Goal: Transaction & Acquisition: Purchase product/service

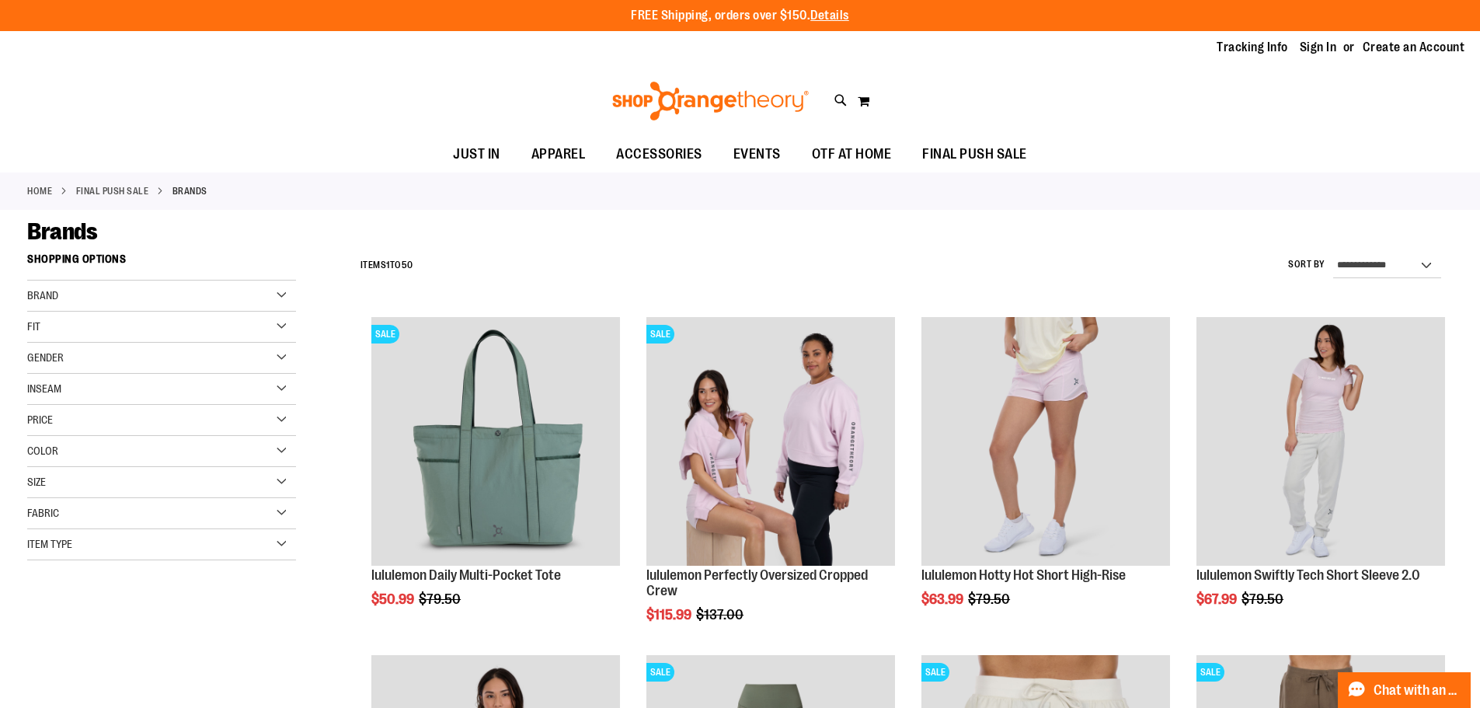
type input "**********"
click at [284, 357] on div "Gender" at bounding box center [161, 358] width 269 height 31
click at [63, 399] on link "Women 37 items" at bounding box center [152, 406] width 258 height 16
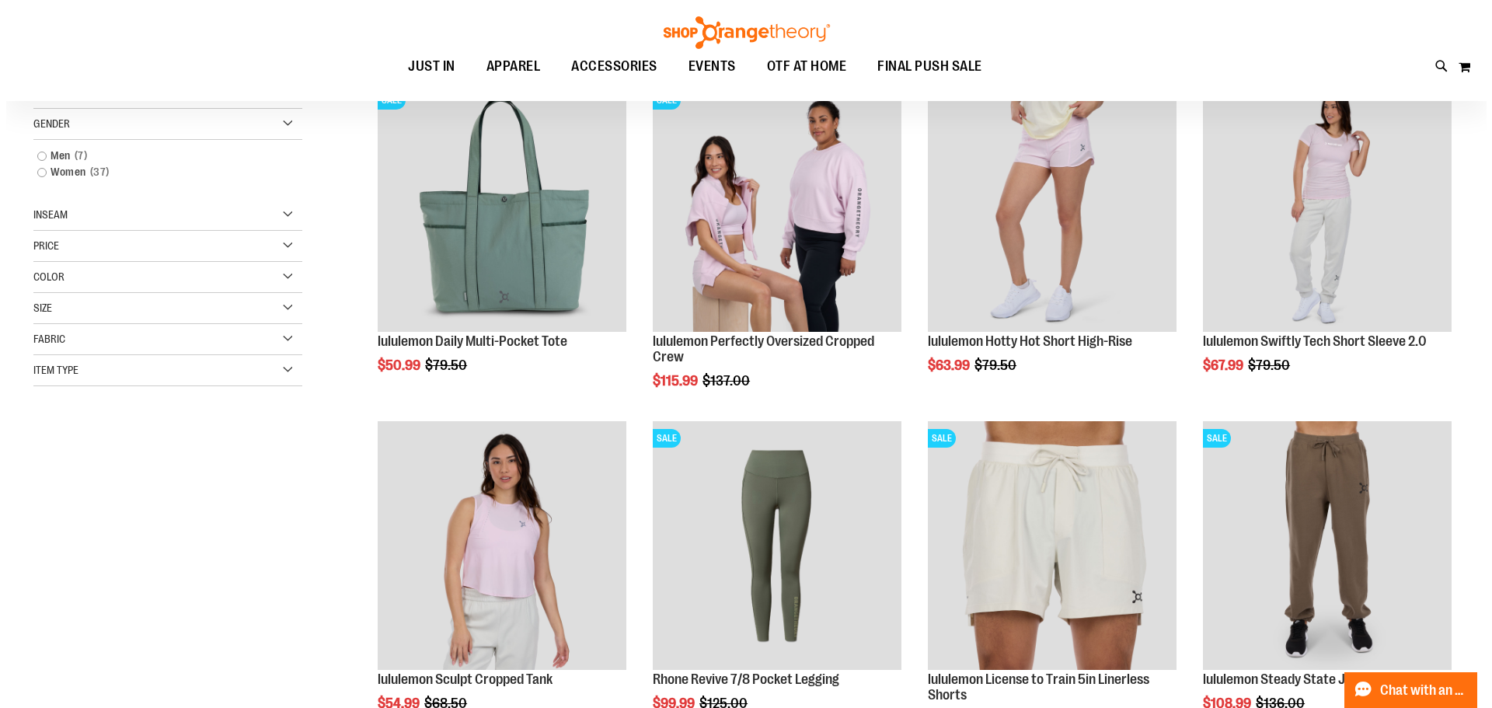
scroll to position [246, 0]
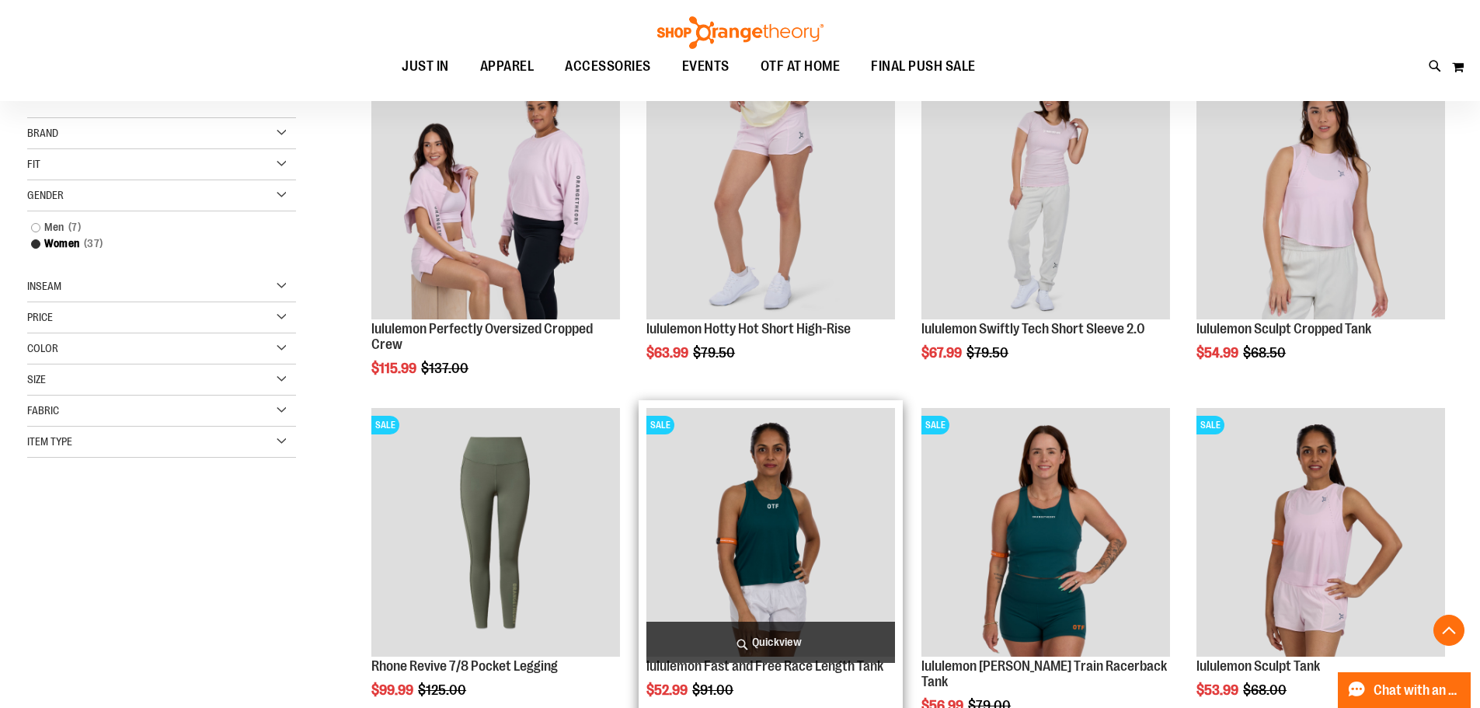
click at [800, 635] on span "Quickview" at bounding box center [770, 642] width 249 height 41
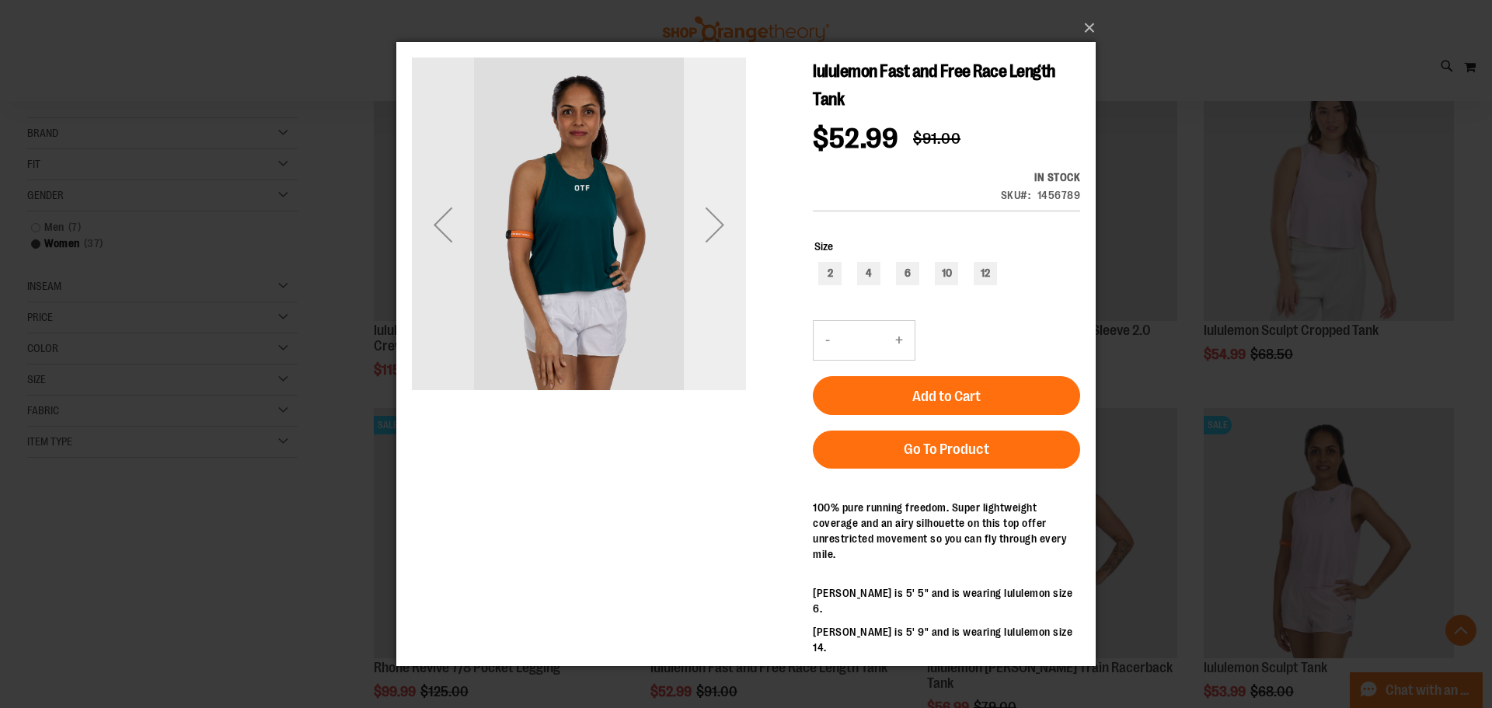
click at [714, 217] on div "Next" at bounding box center [715, 224] width 62 height 62
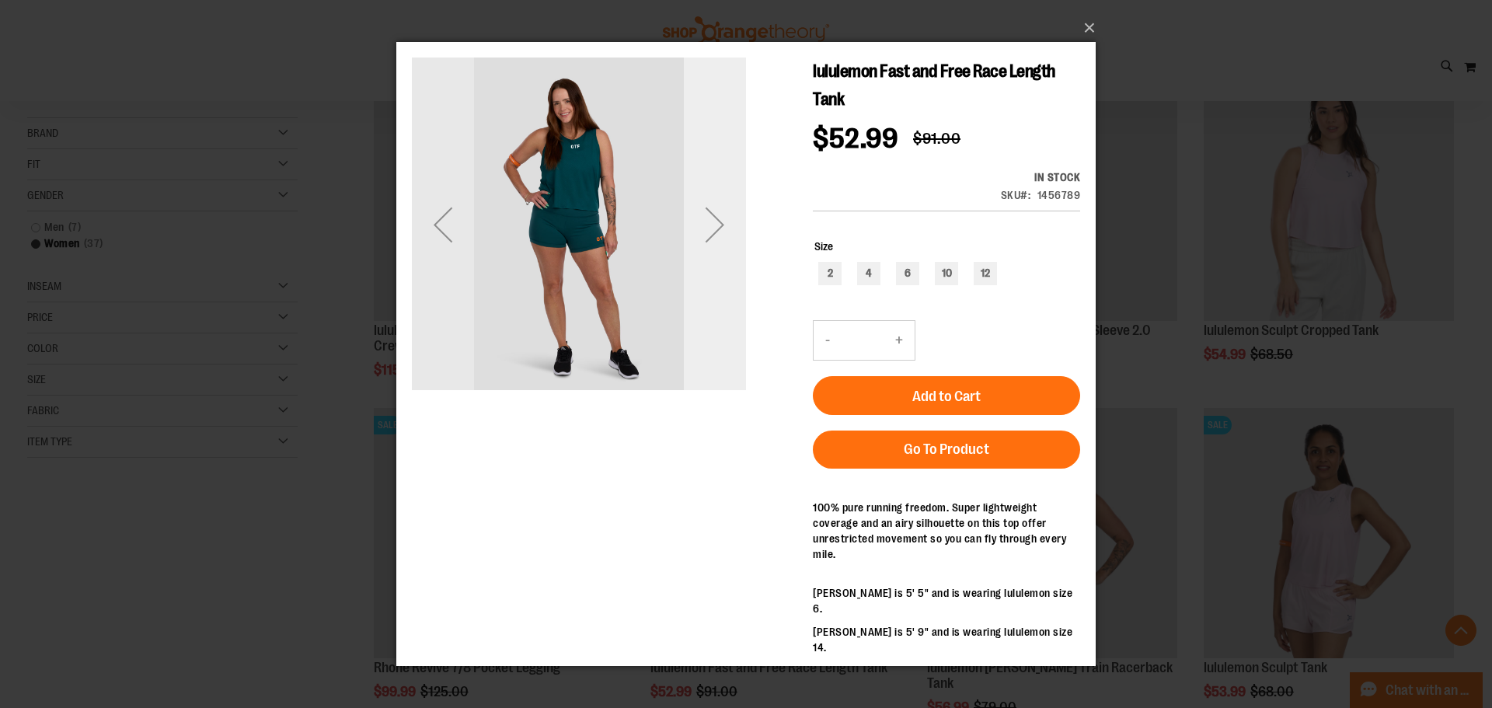
click at [714, 217] on div "Next" at bounding box center [715, 224] width 62 height 62
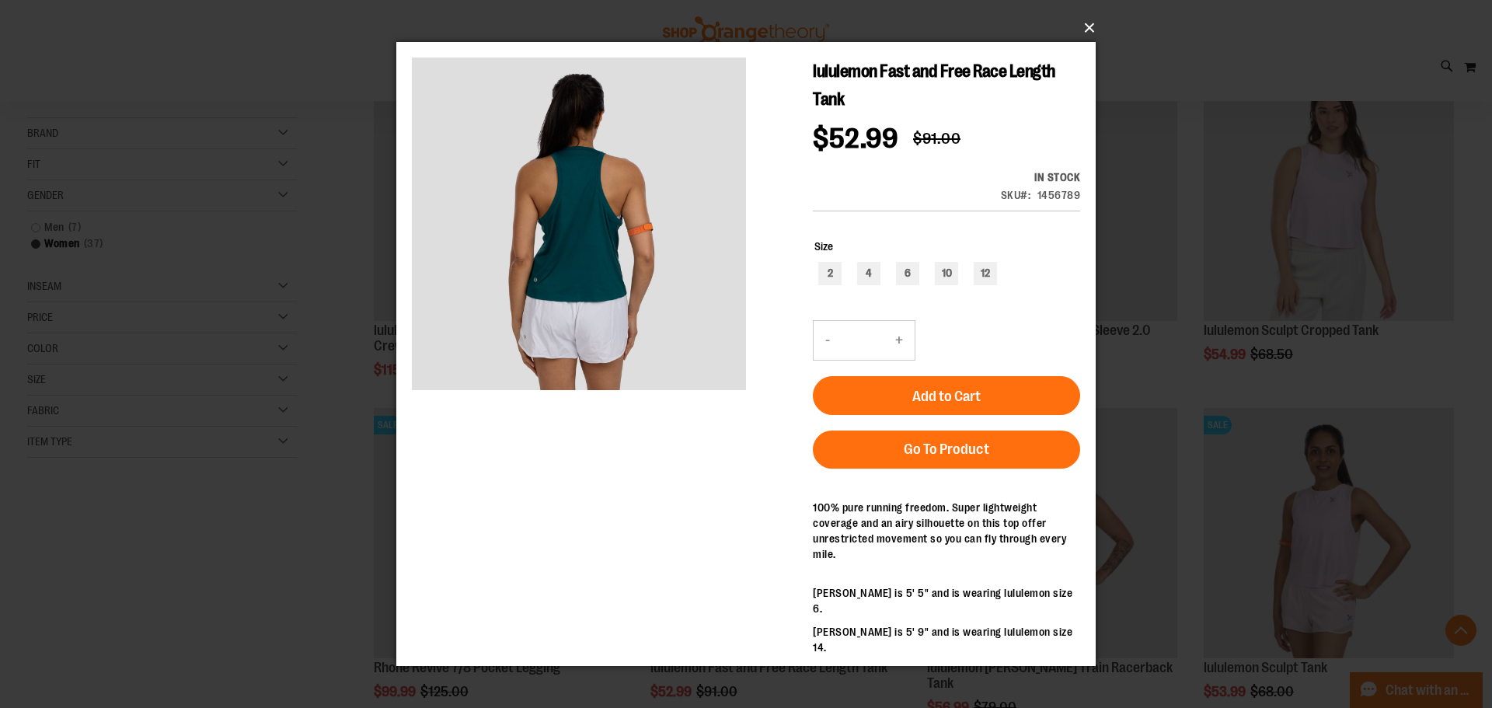
click at [1091, 23] on button "×" at bounding box center [750, 28] width 699 height 34
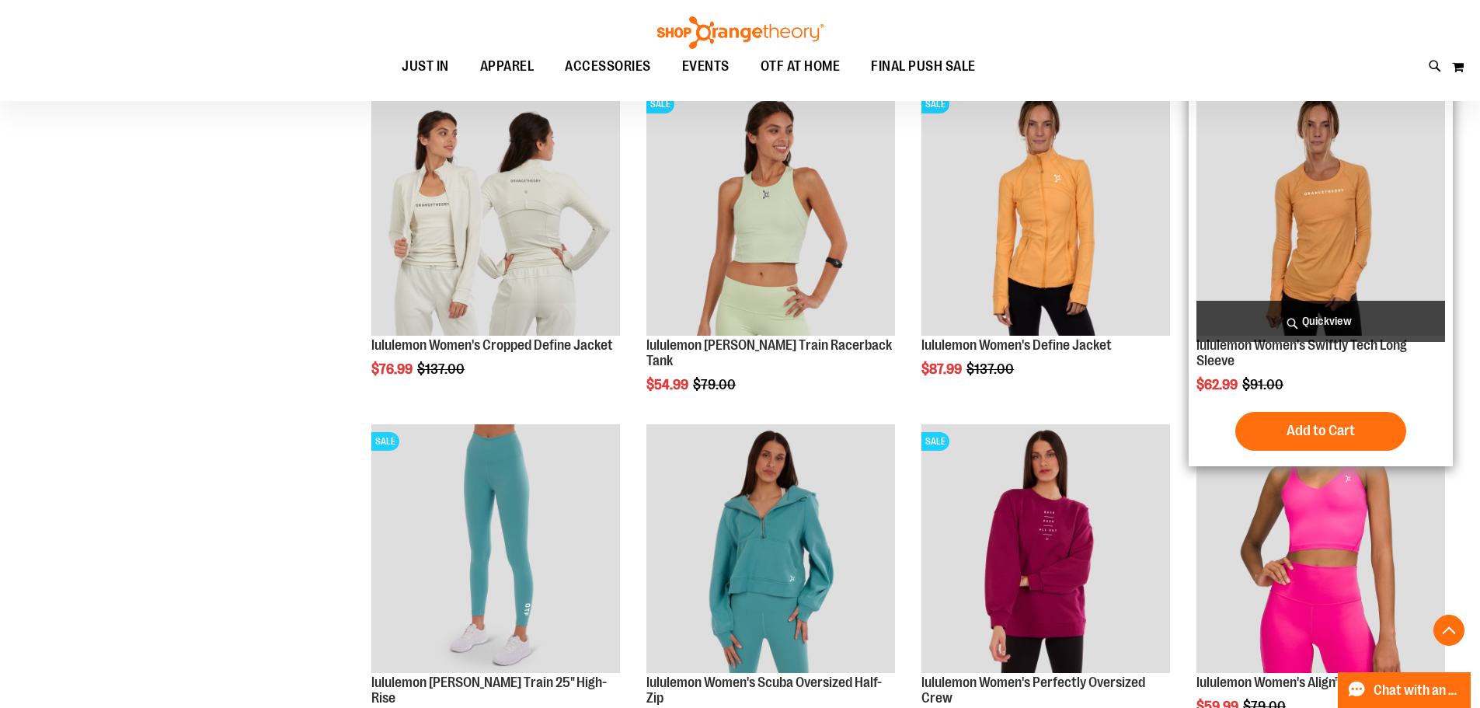
scroll to position [1256, 0]
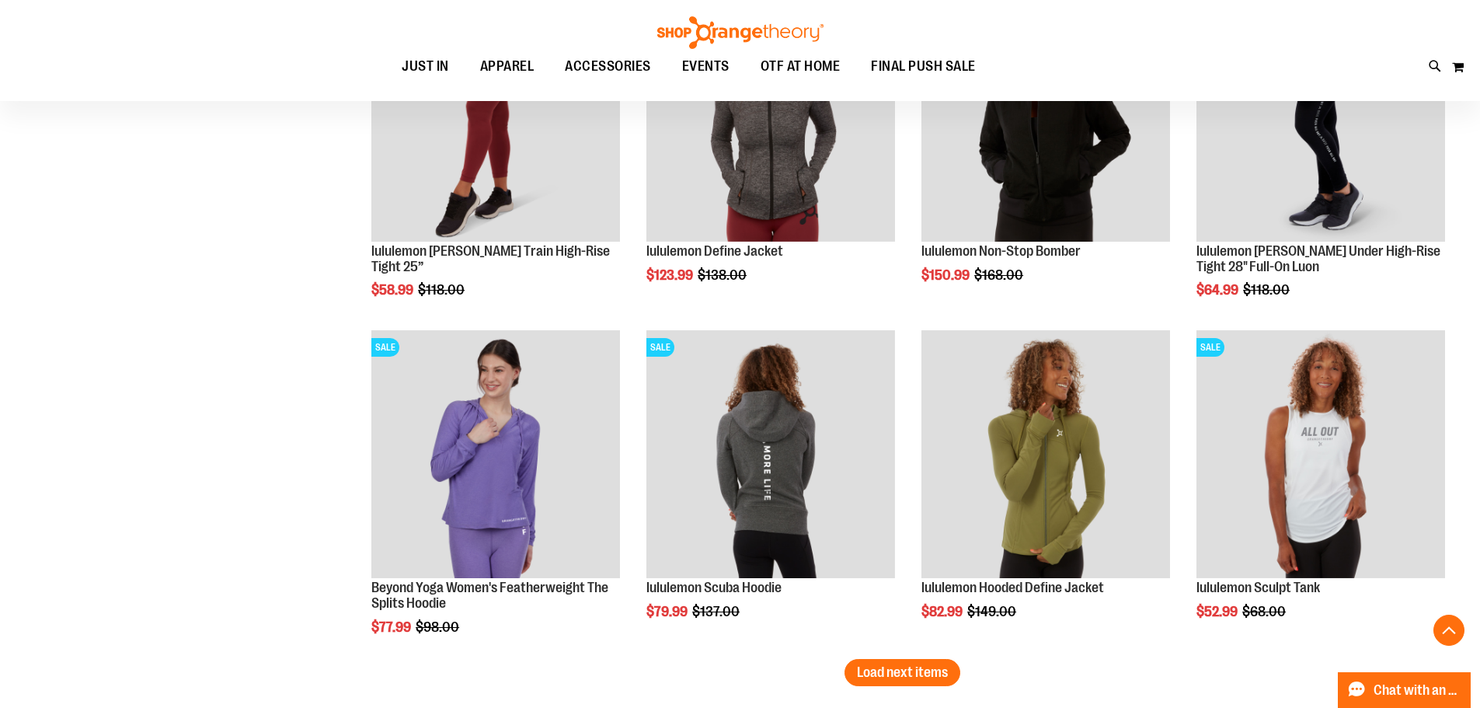
scroll to position [3039, 0]
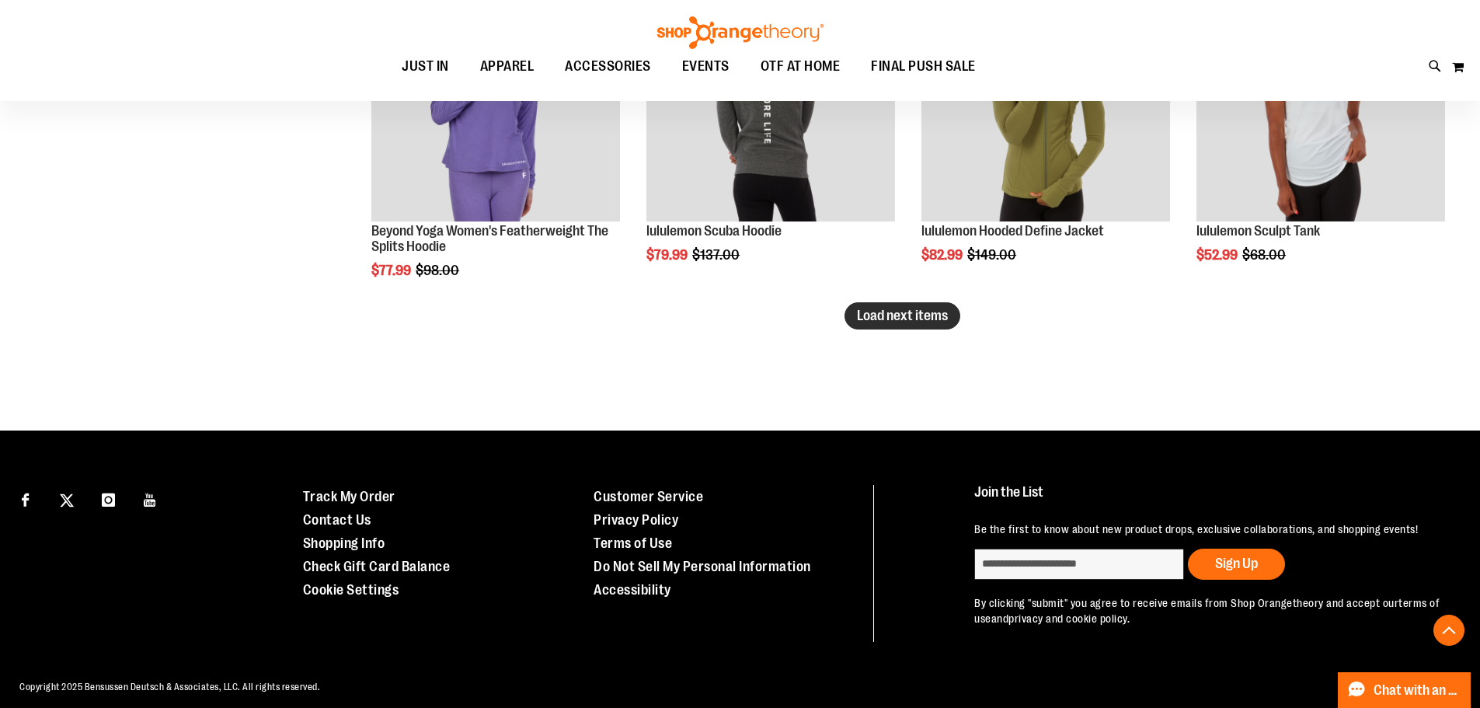
click at [891, 313] on span "Load next items" at bounding box center [902, 316] width 91 height 16
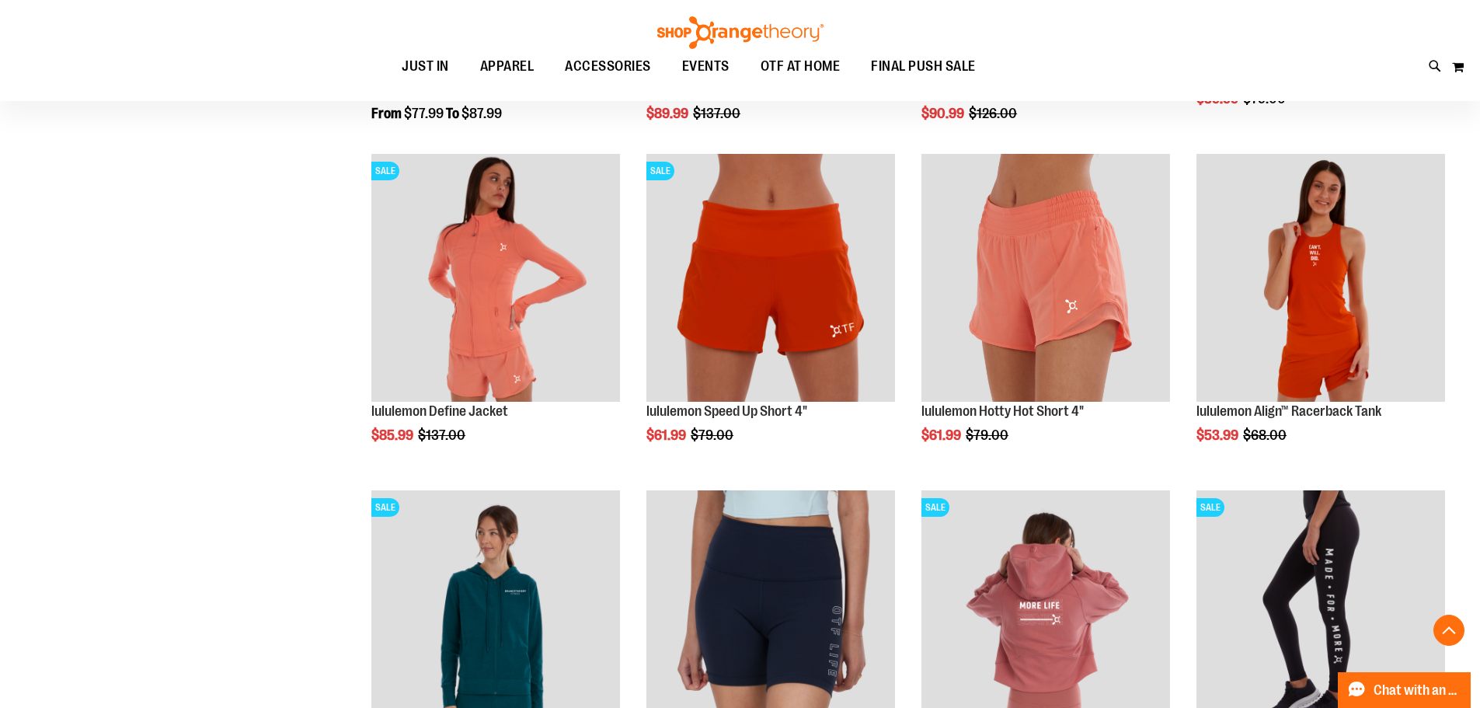
scroll to position [1485, 0]
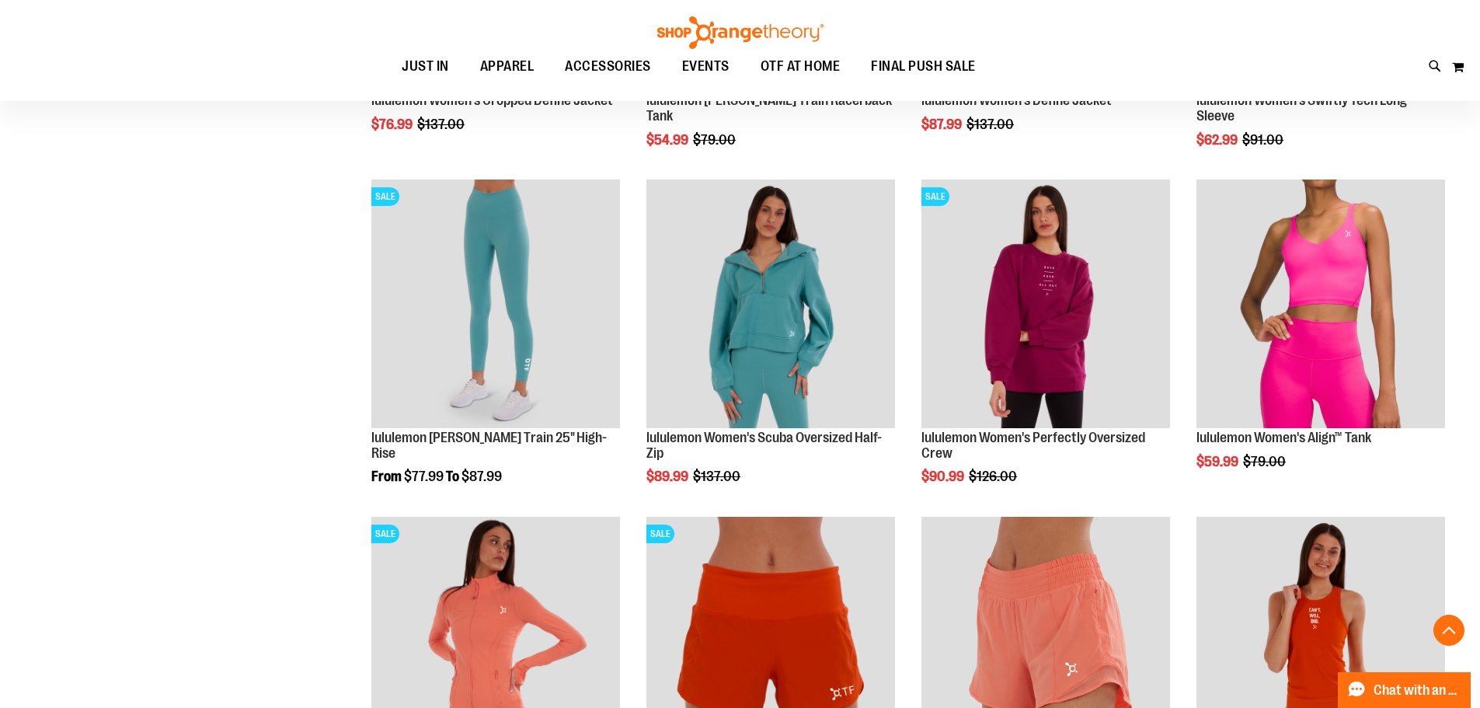
scroll to position [1019, 0]
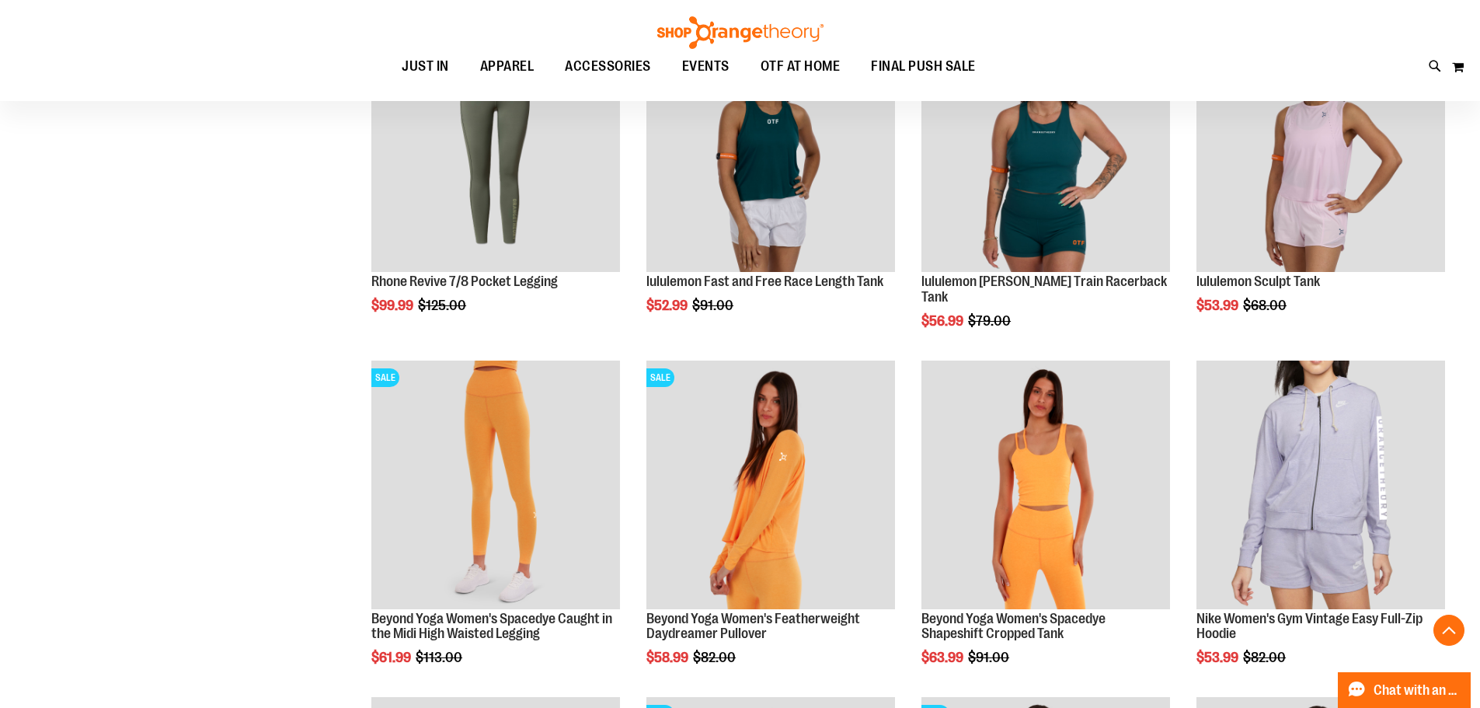
scroll to position [164, 0]
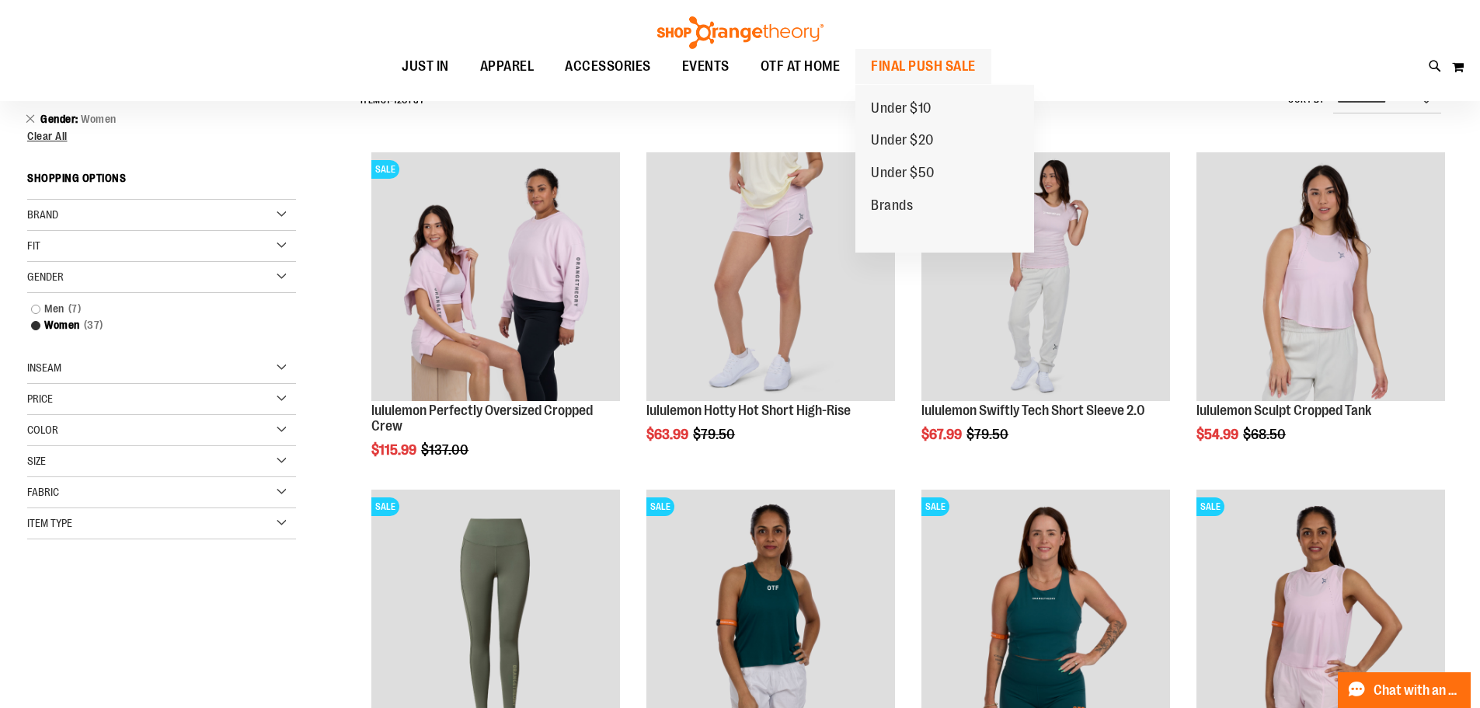
click at [907, 75] on span "FINAL PUSH SALE" at bounding box center [923, 66] width 105 height 35
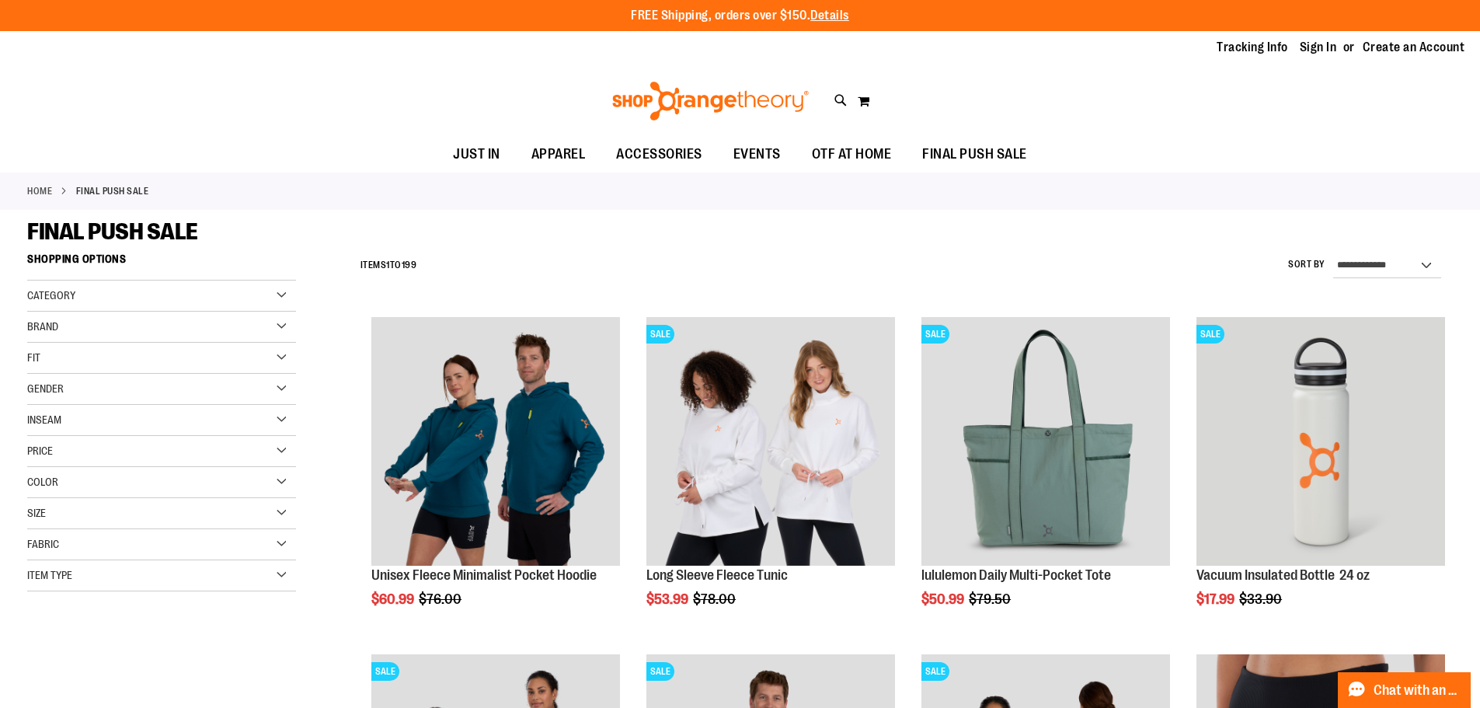
type input "**********"
click at [173, 382] on div "Gender" at bounding box center [161, 389] width 269 height 31
click at [99, 438] on span "111 items" at bounding box center [94, 437] width 28 height 16
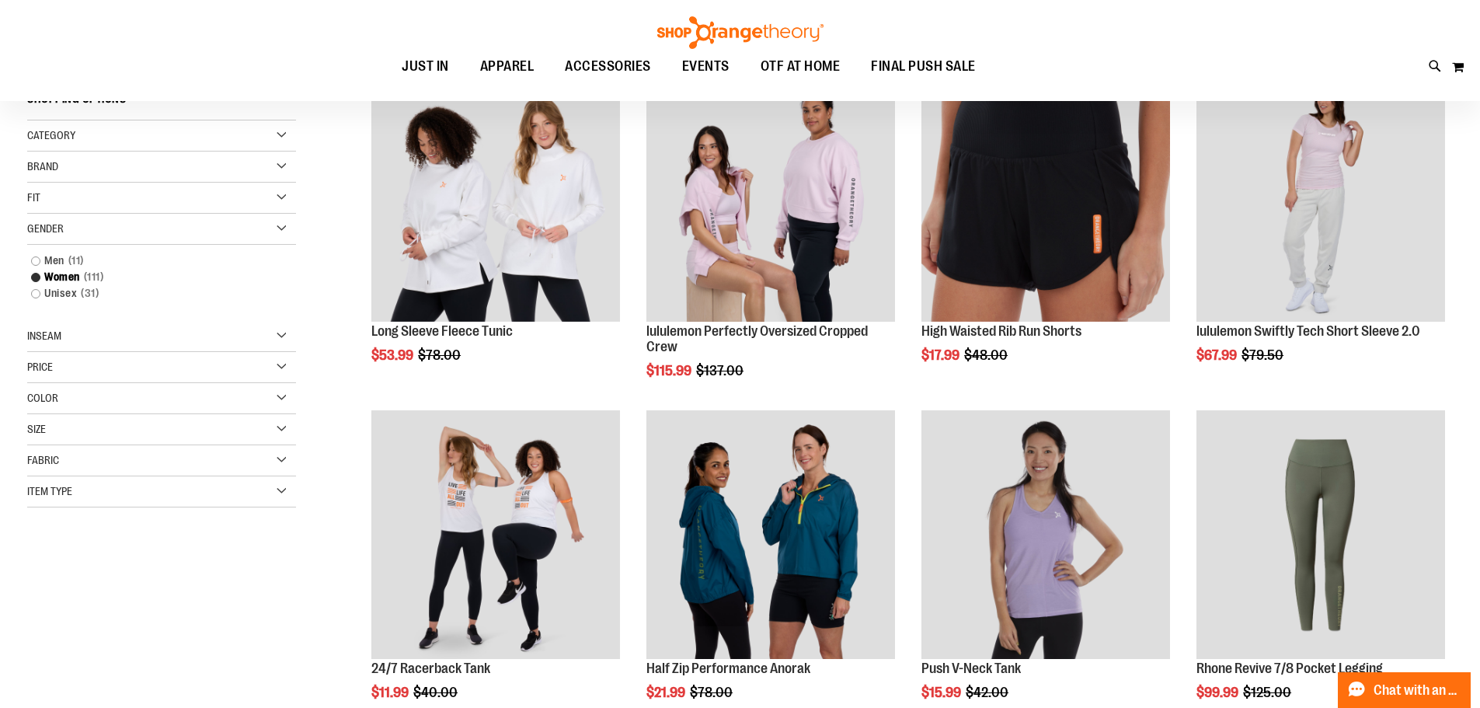
scroll to position [246, 0]
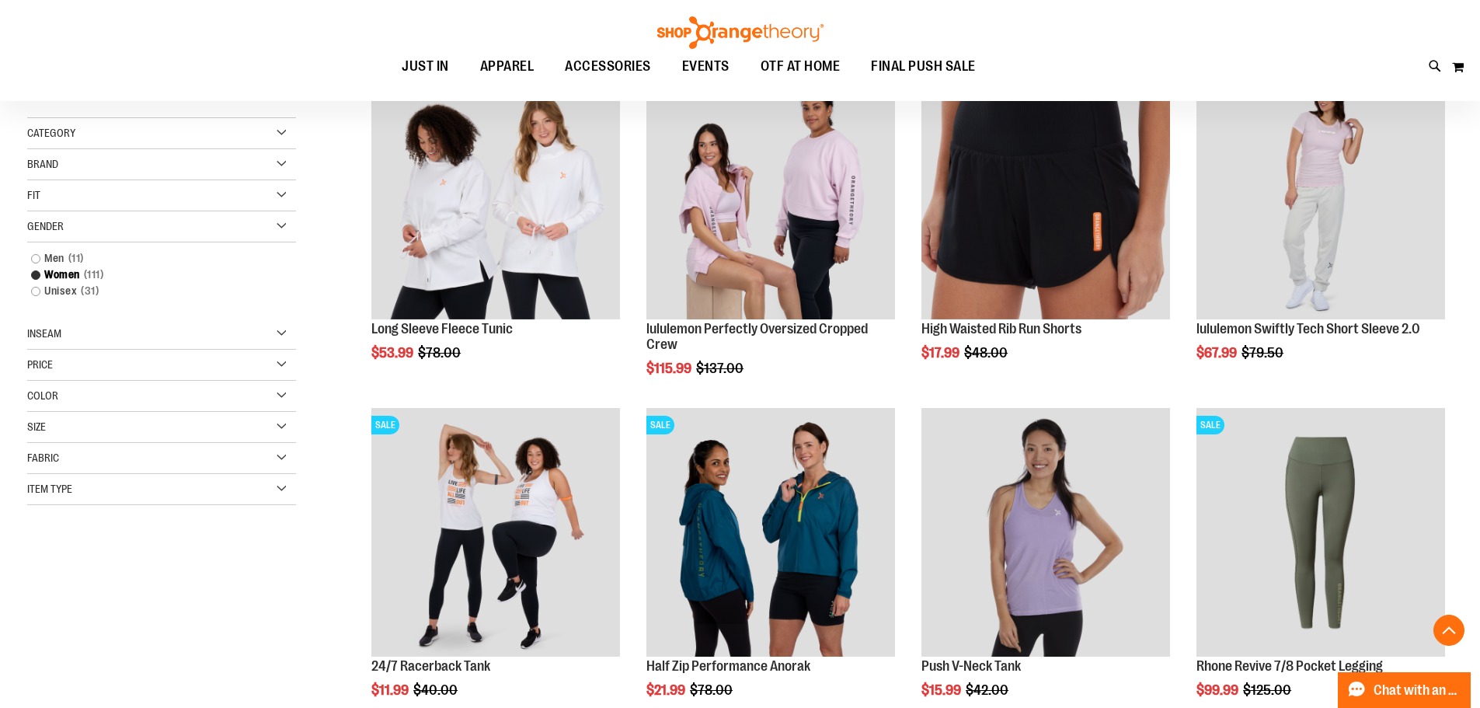
click at [256, 225] on div "Gender" at bounding box center [161, 226] width 269 height 31
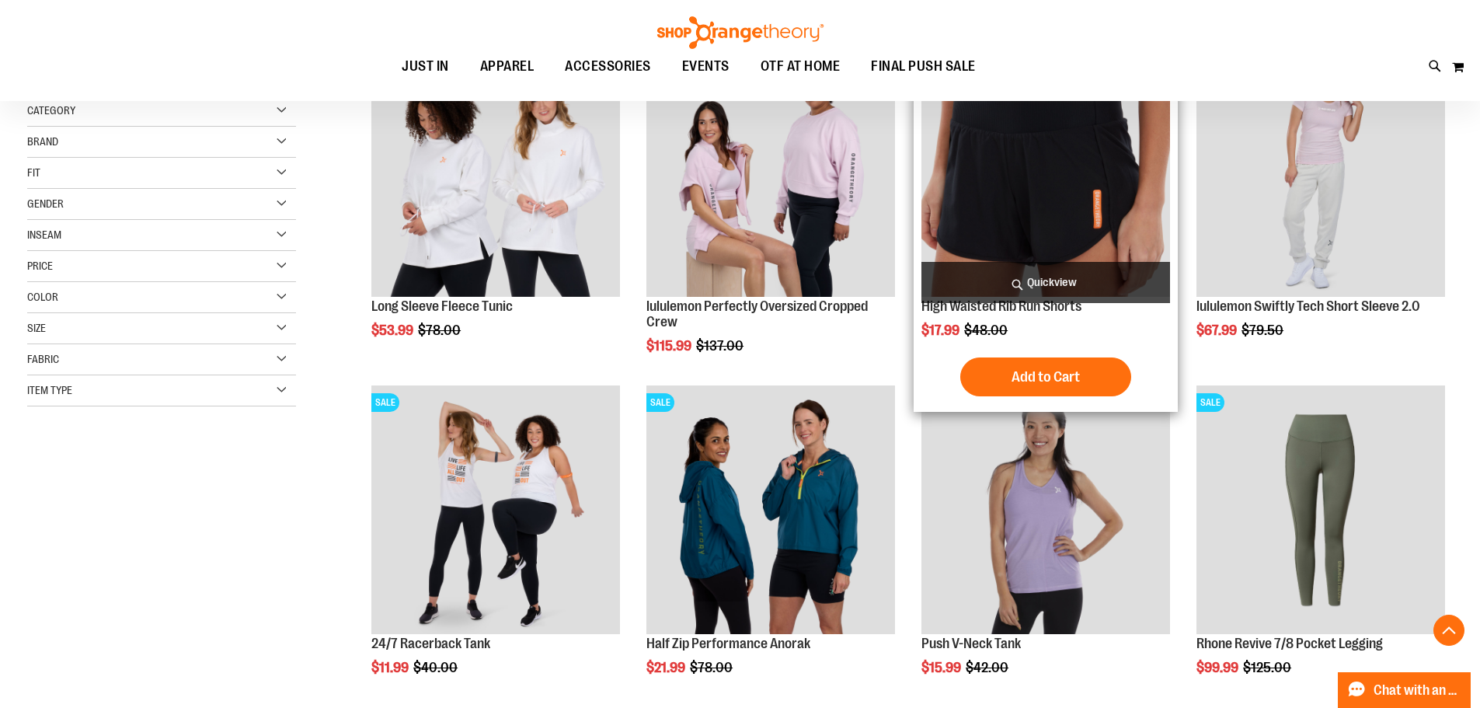
scroll to position [479, 0]
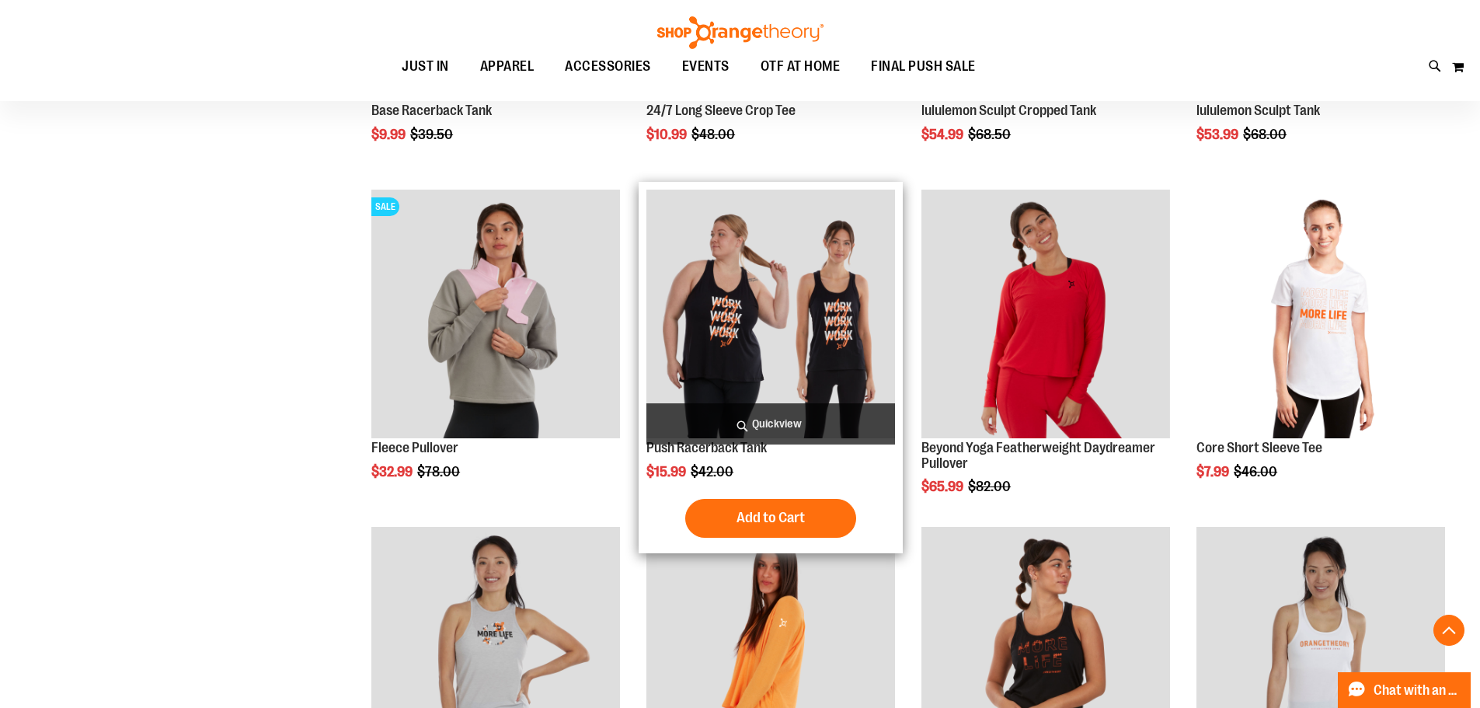
scroll to position [1489, 0]
